Goal: Transaction & Acquisition: Purchase product/service

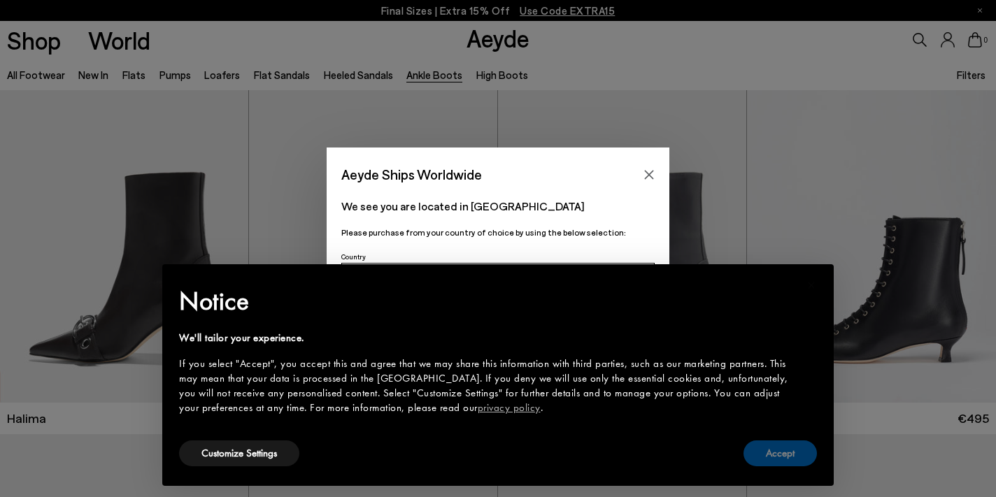
click at [761, 459] on button "Accept" at bounding box center [780, 454] width 73 height 26
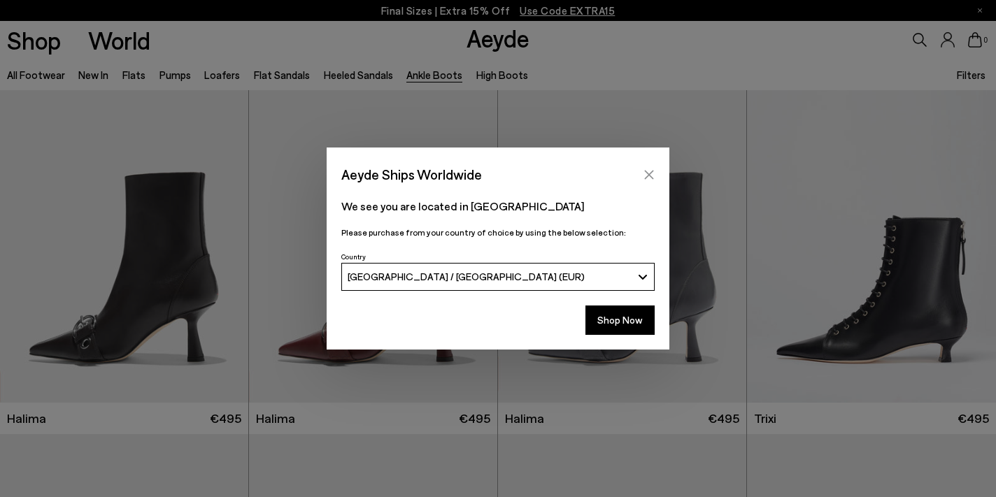
click at [651, 176] on icon "Close" at bounding box center [649, 174] width 11 height 11
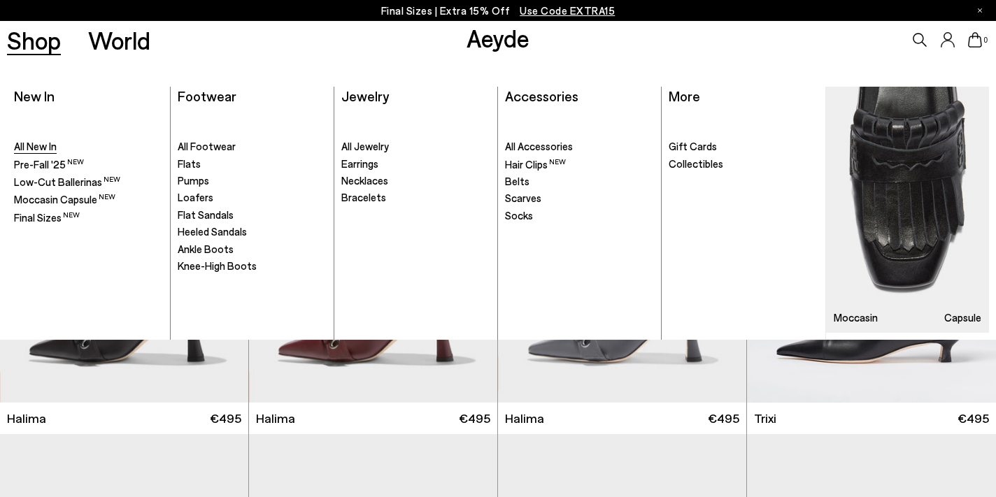
click at [36, 146] on span "All New In" at bounding box center [35, 146] width 43 height 13
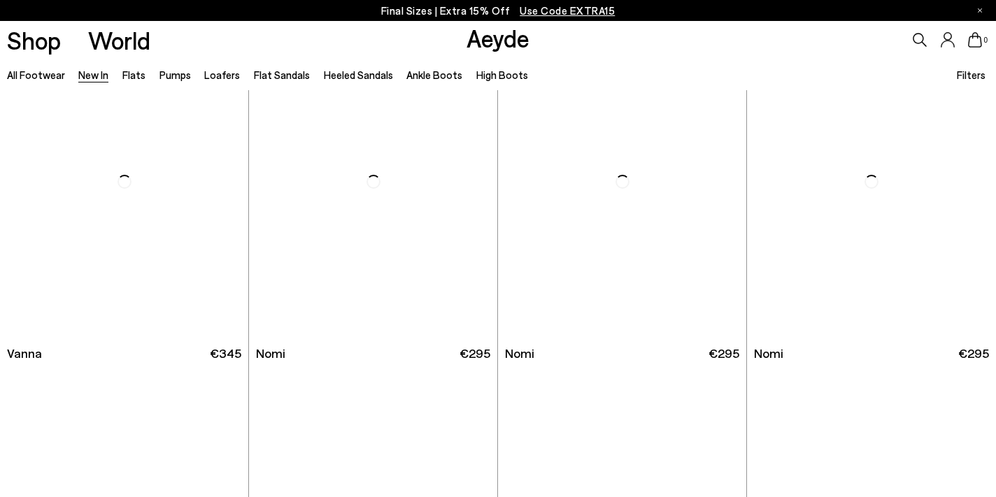
scroll to position [2136, 0]
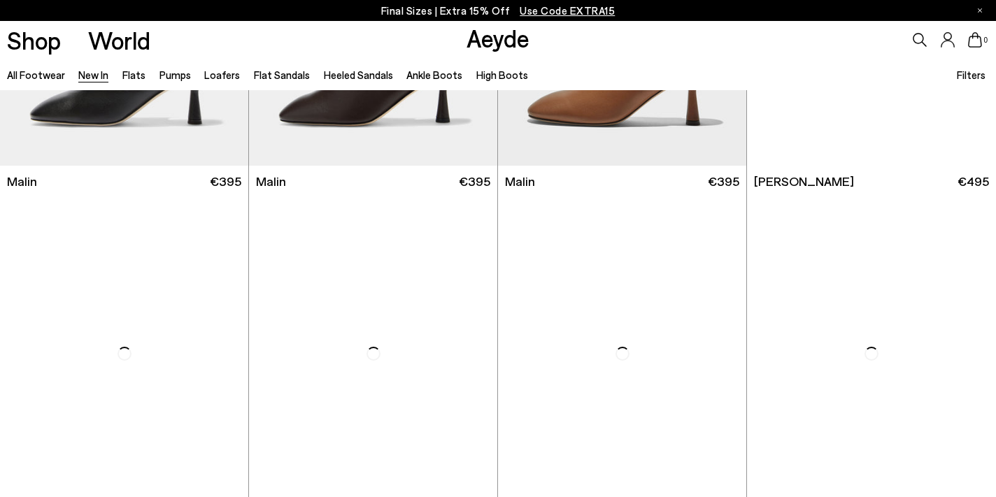
scroll to position [3807, 0]
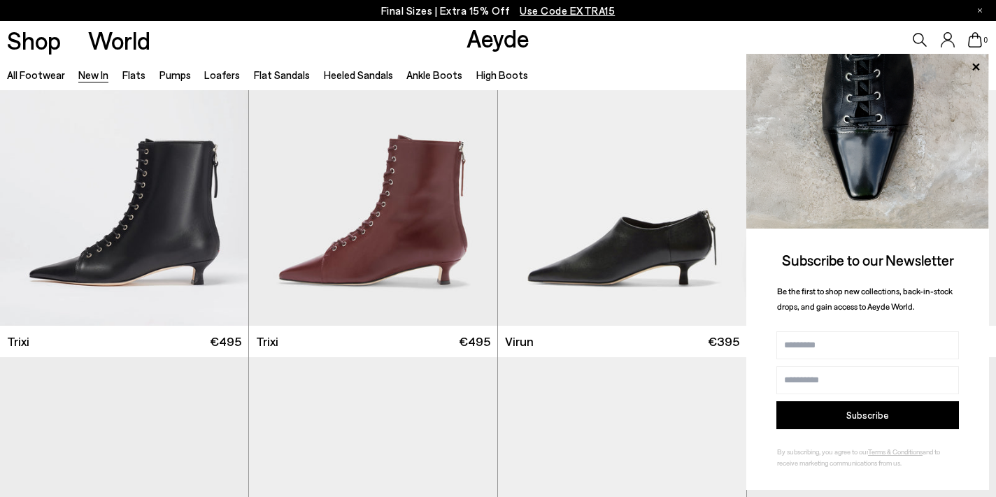
scroll to position [4895, 0]
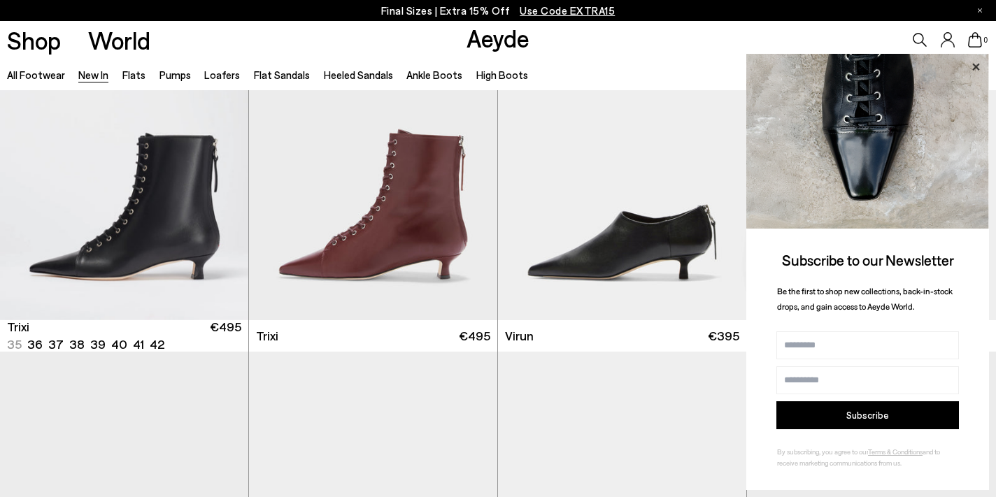
click at [977, 70] on icon at bounding box center [975, 66] width 7 height 7
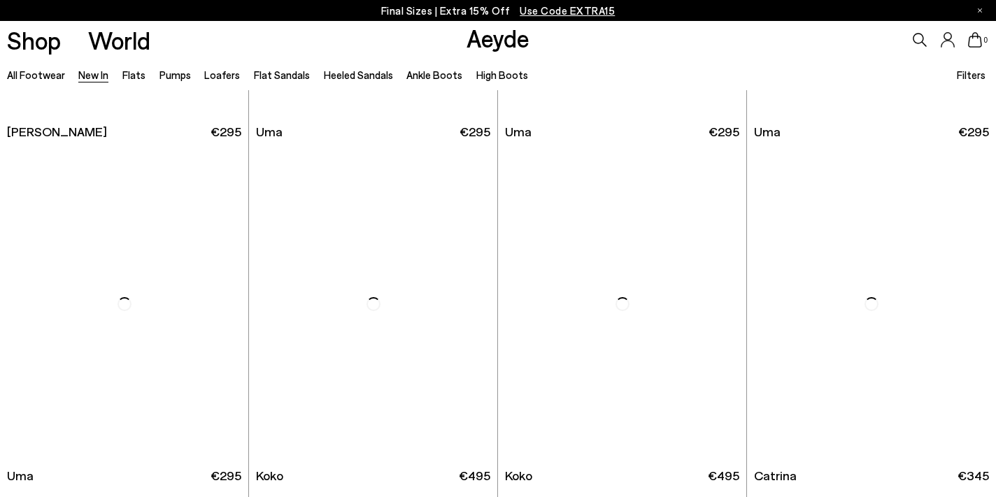
scroll to position [6509, 0]
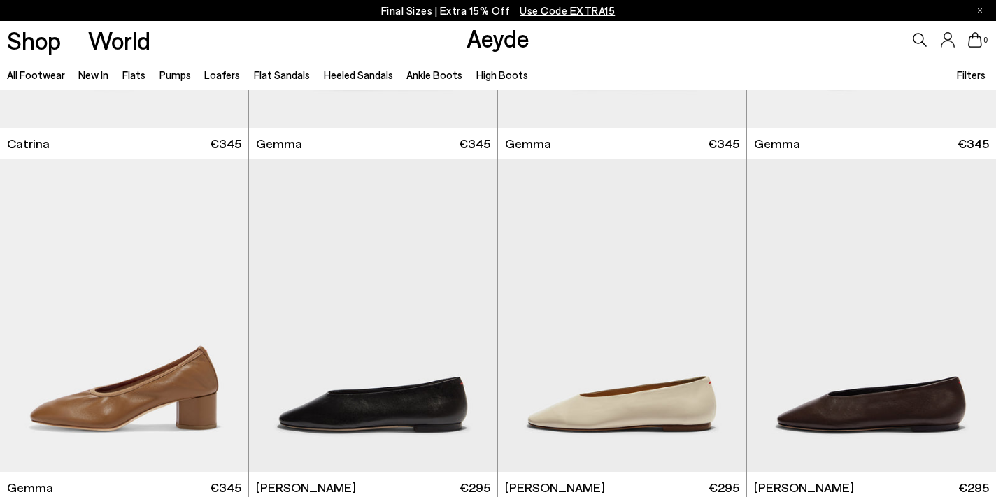
scroll to position [7264, 0]
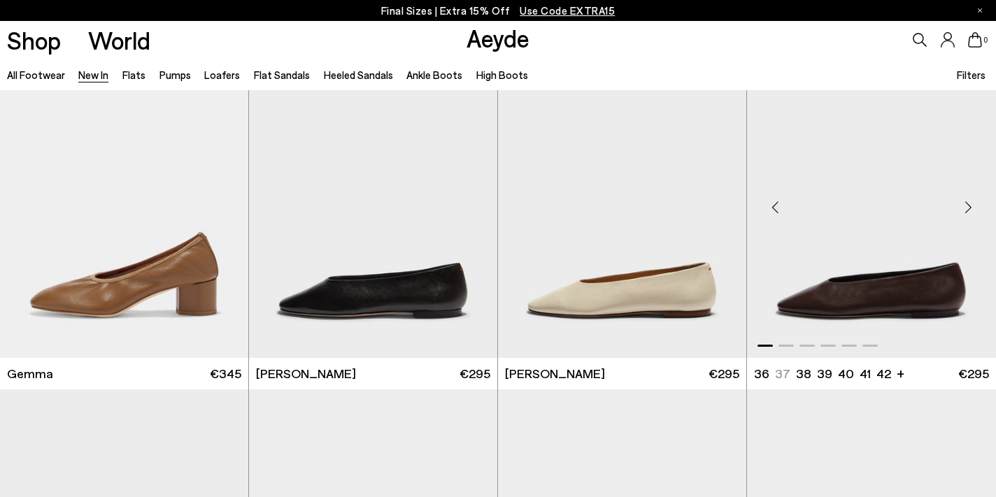
click at [967, 213] on div "Next slide" at bounding box center [968, 207] width 42 height 42
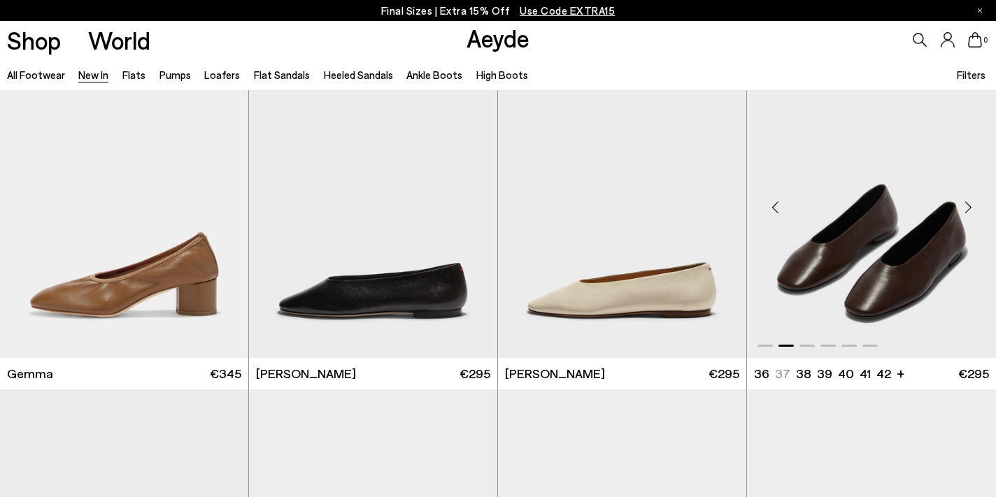
click at [967, 213] on div "Next slide" at bounding box center [968, 207] width 42 height 42
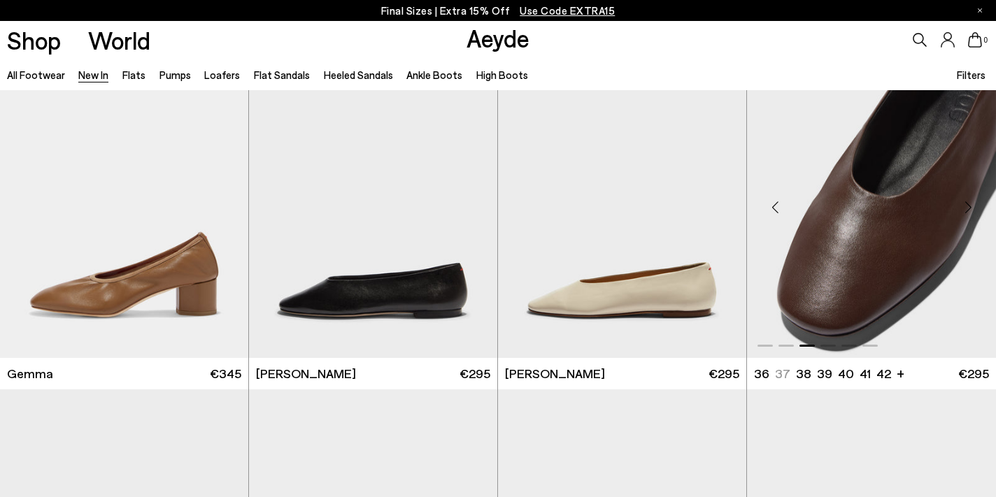
click at [967, 213] on div "Next slide" at bounding box center [968, 207] width 42 height 42
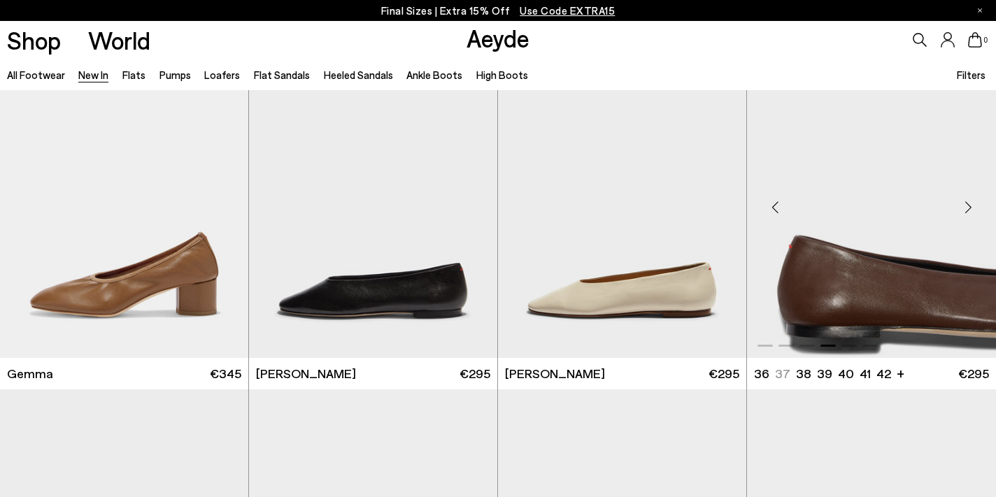
click at [967, 213] on div "Next slide" at bounding box center [968, 207] width 42 height 42
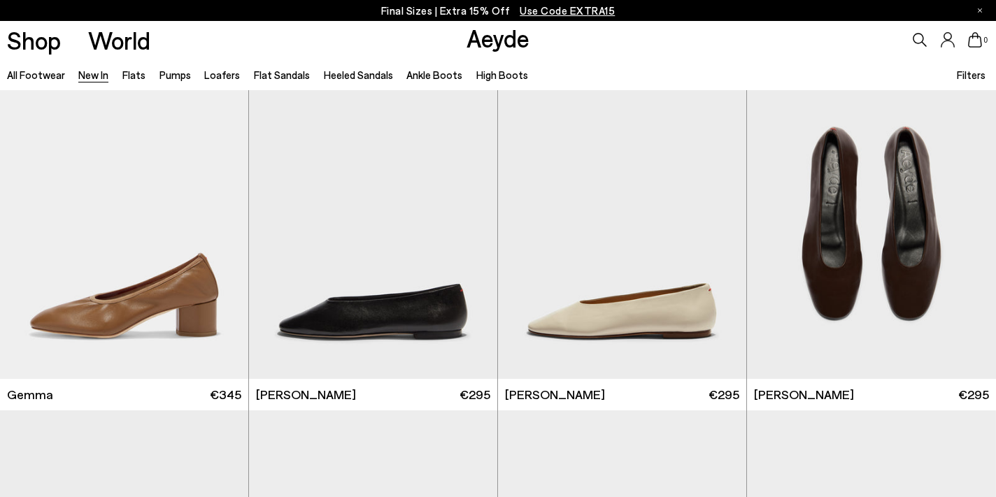
scroll to position [7243, 0]
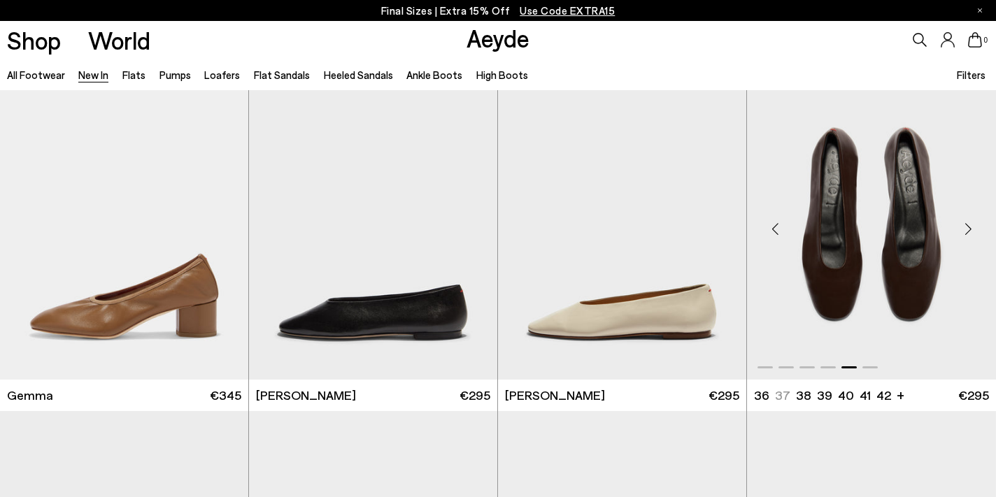
click at [947, 192] on img "5 / 6" at bounding box center [871, 223] width 249 height 312
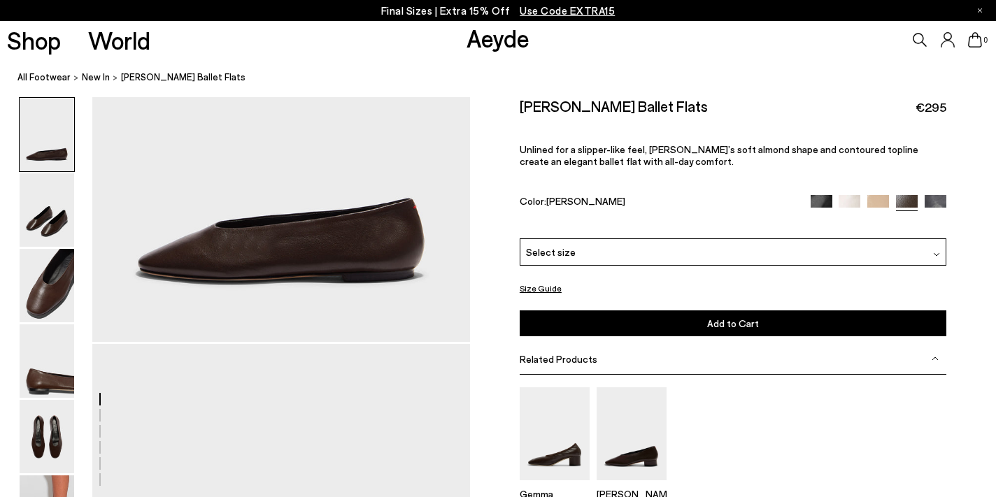
scroll to position [166, 0]
